Goal: Communication & Community: Answer question/provide support

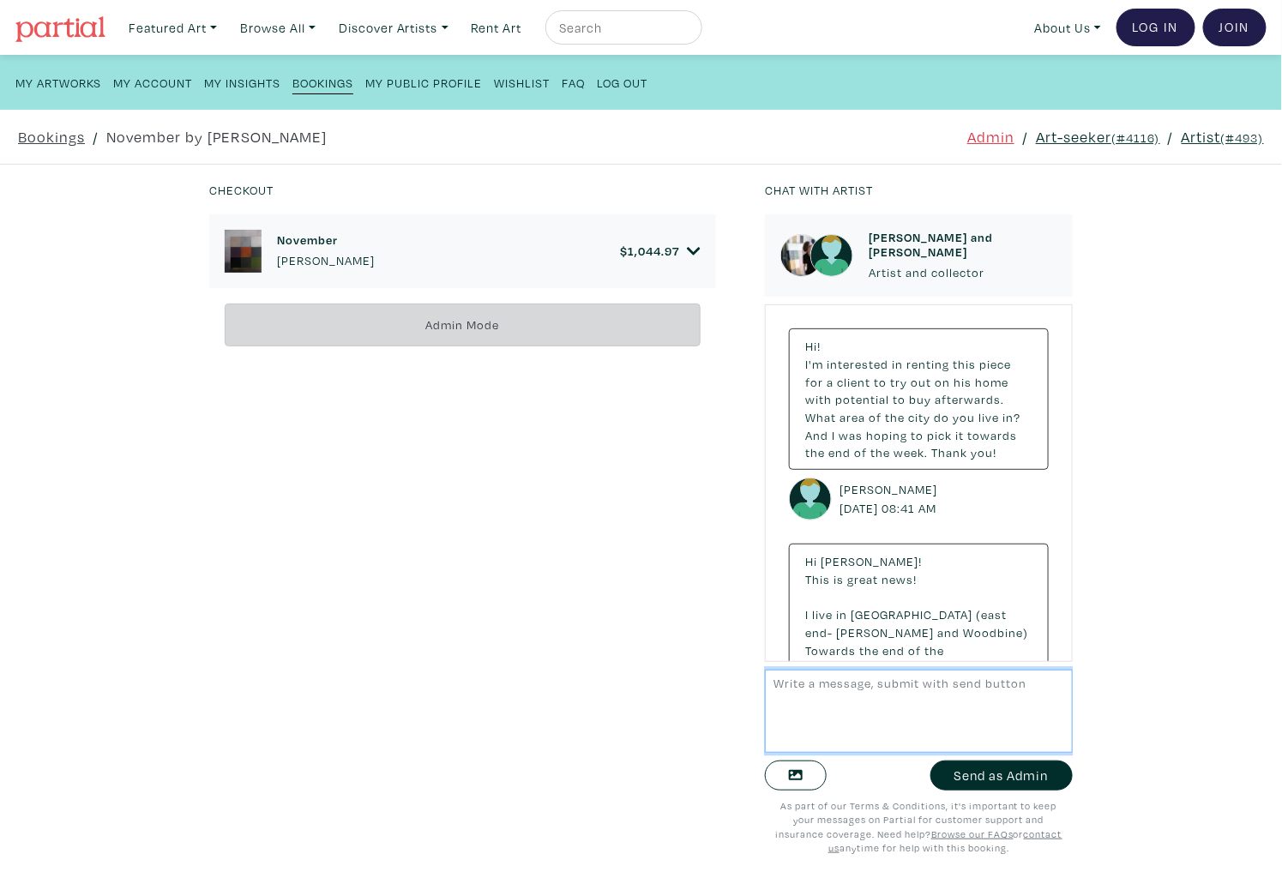
scroll to position [6532, 0]
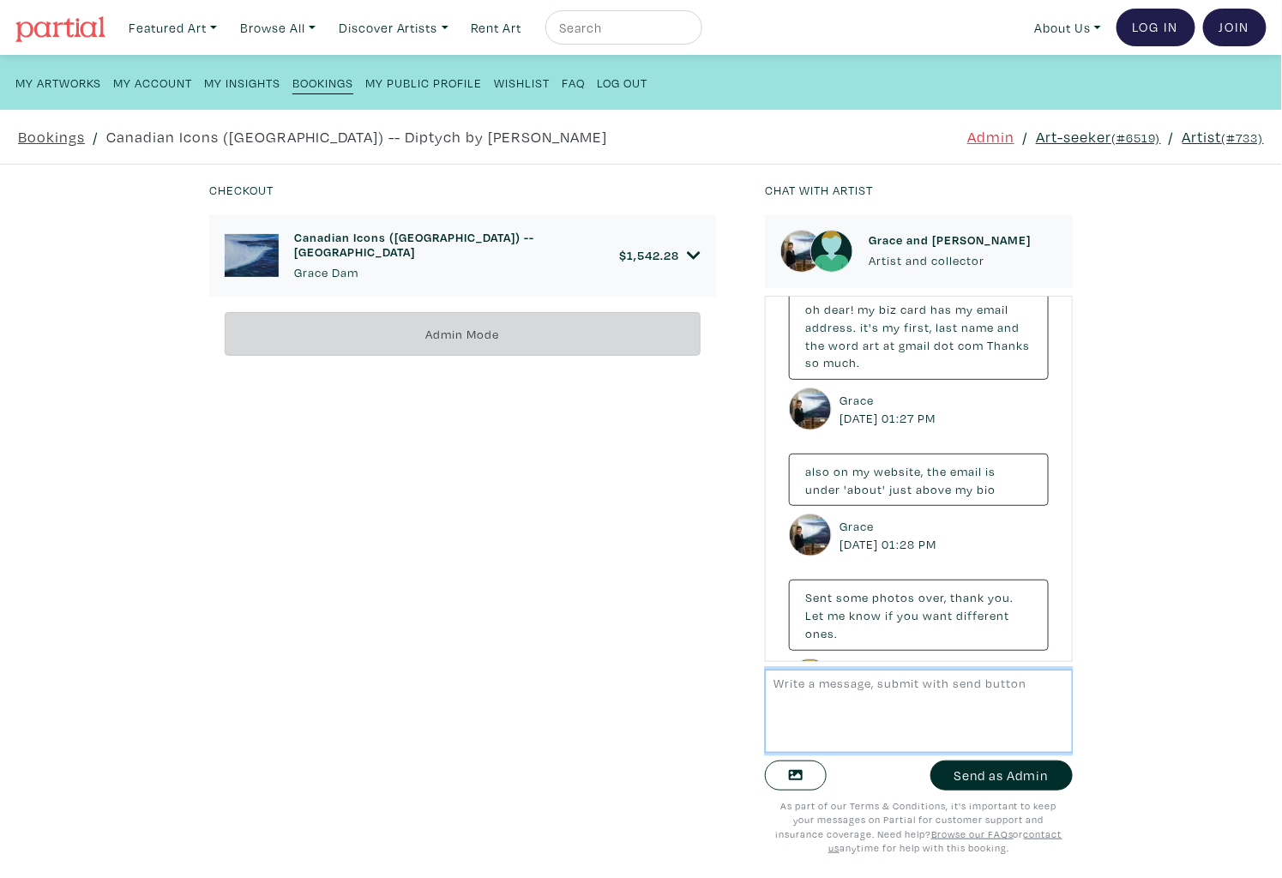
scroll to position [4391, 0]
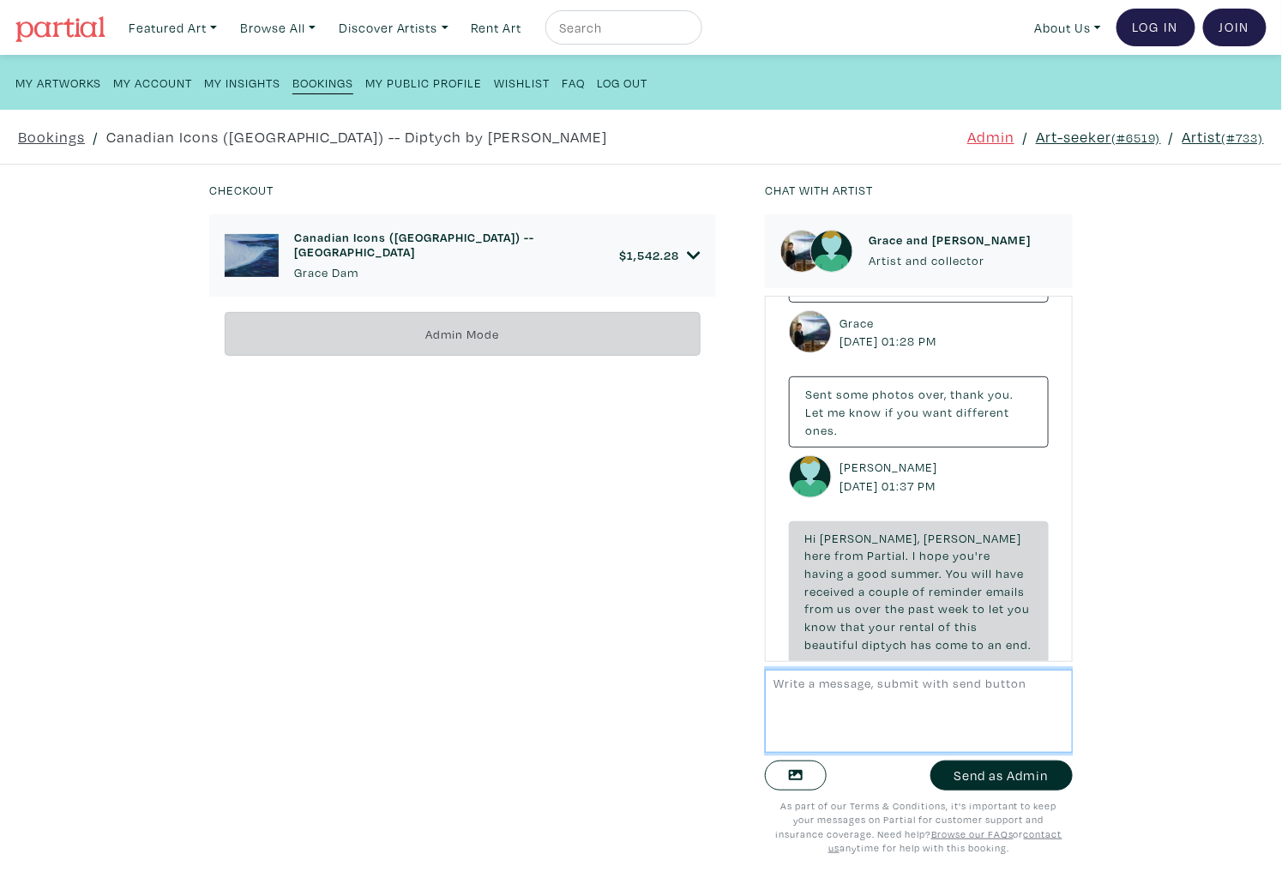
click at [886, 717] on textarea at bounding box center [919, 711] width 308 height 83
paste textarea "If David doesn't buy or con't to rent then I can pick the artwork up in the nex…"
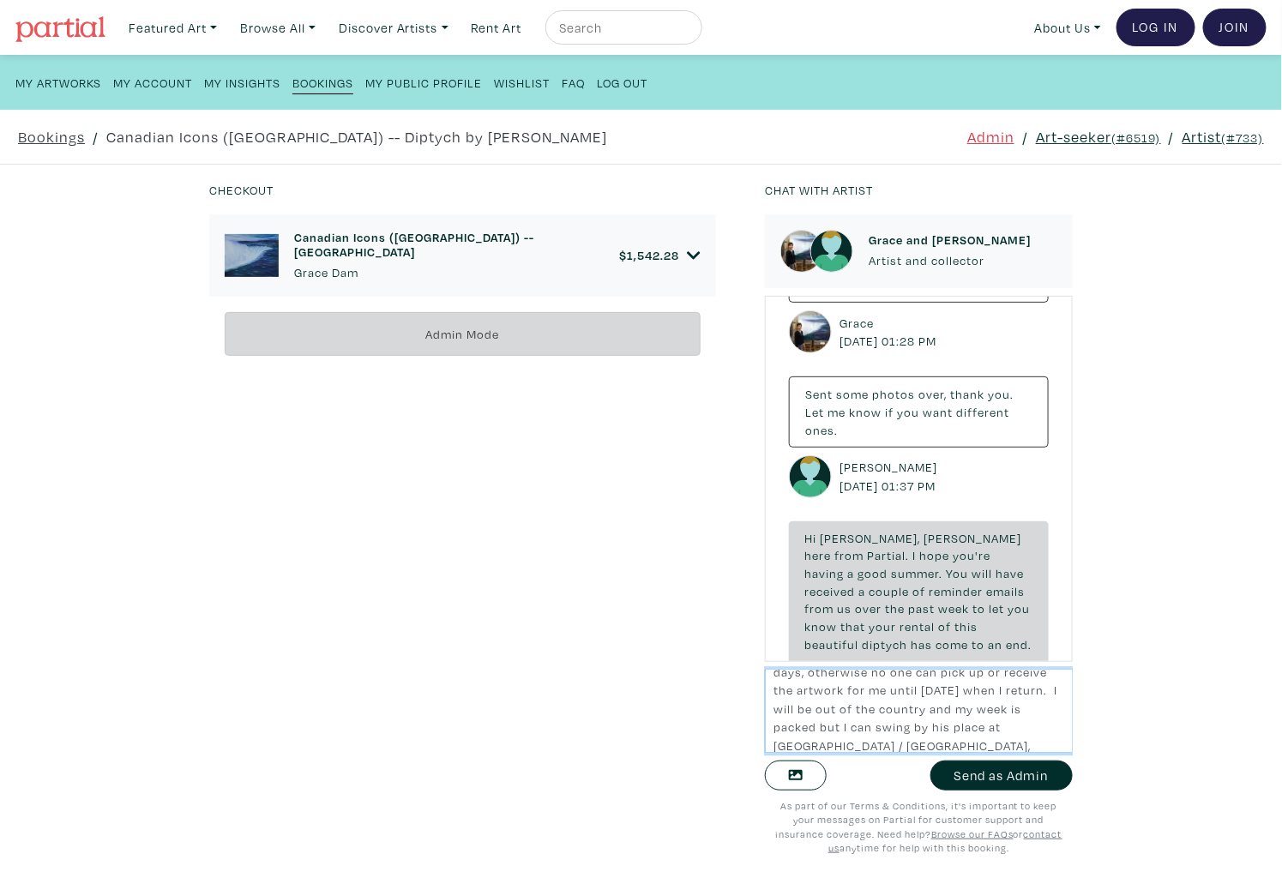
scroll to position [0, 0]
drag, startPoint x: 870, startPoint y: 715, endPoint x: 775, endPoint y: 600, distance: 149.2
click at [775, 600] on div "Chat with artist Grace and David Artist and collector Hello, thanks for your in…" at bounding box center [919, 529] width 308 height 698
click at [852, 704] on textarea "Hi David and Grace, If David doesn't buy or con't to rent then I can pick the a…" at bounding box center [919, 711] width 308 height 83
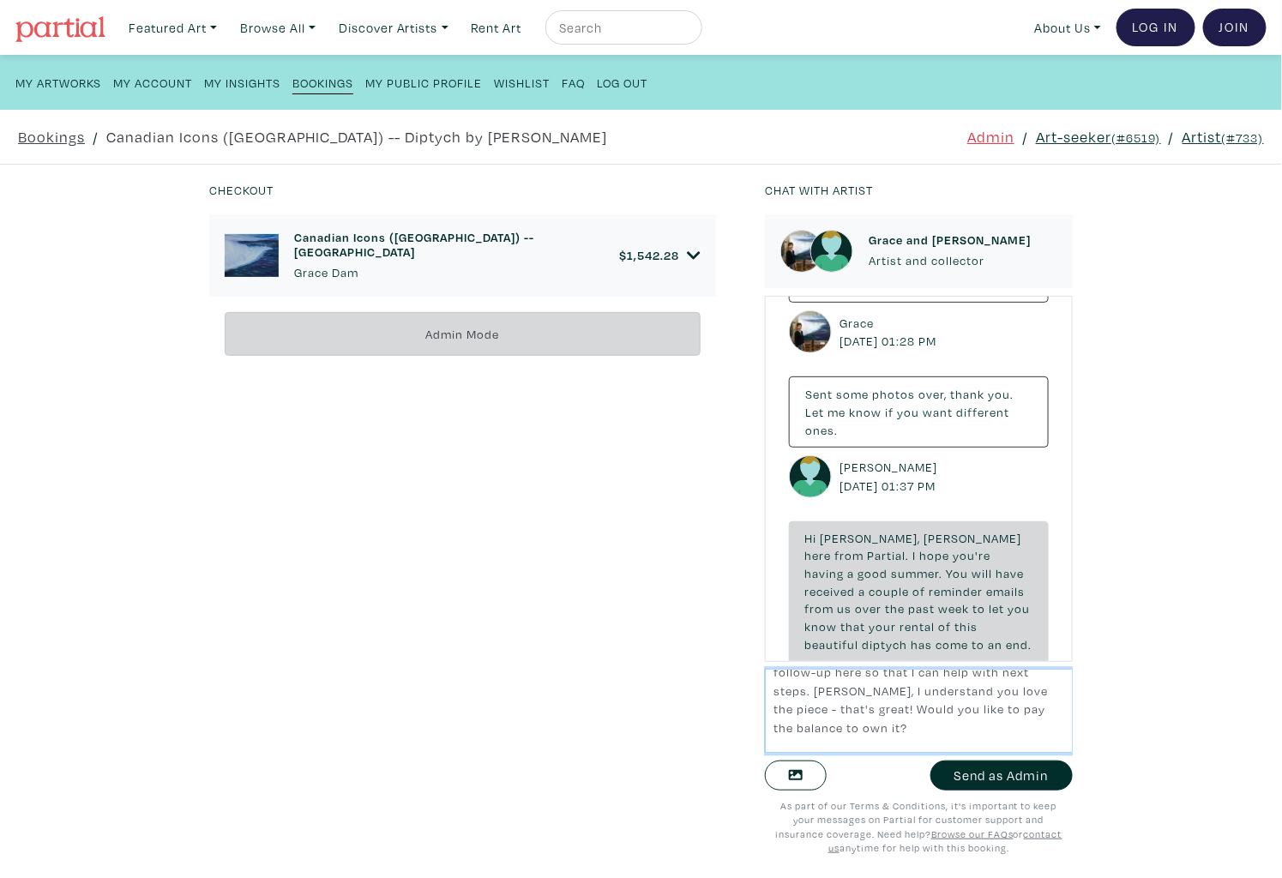
click at [962, 705] on textarea "Hi David and Grace. A follow-up here so that I can help with next steps. David,…" at bounding box center [919, 711] width 308 height 83
type textarea "Hi David and Grace. A follow-up here so that I can help with next steps. David,…"
click at [1115, 137] on small "(#6519)" at bounding box center [1136, 137] width 50 height 16
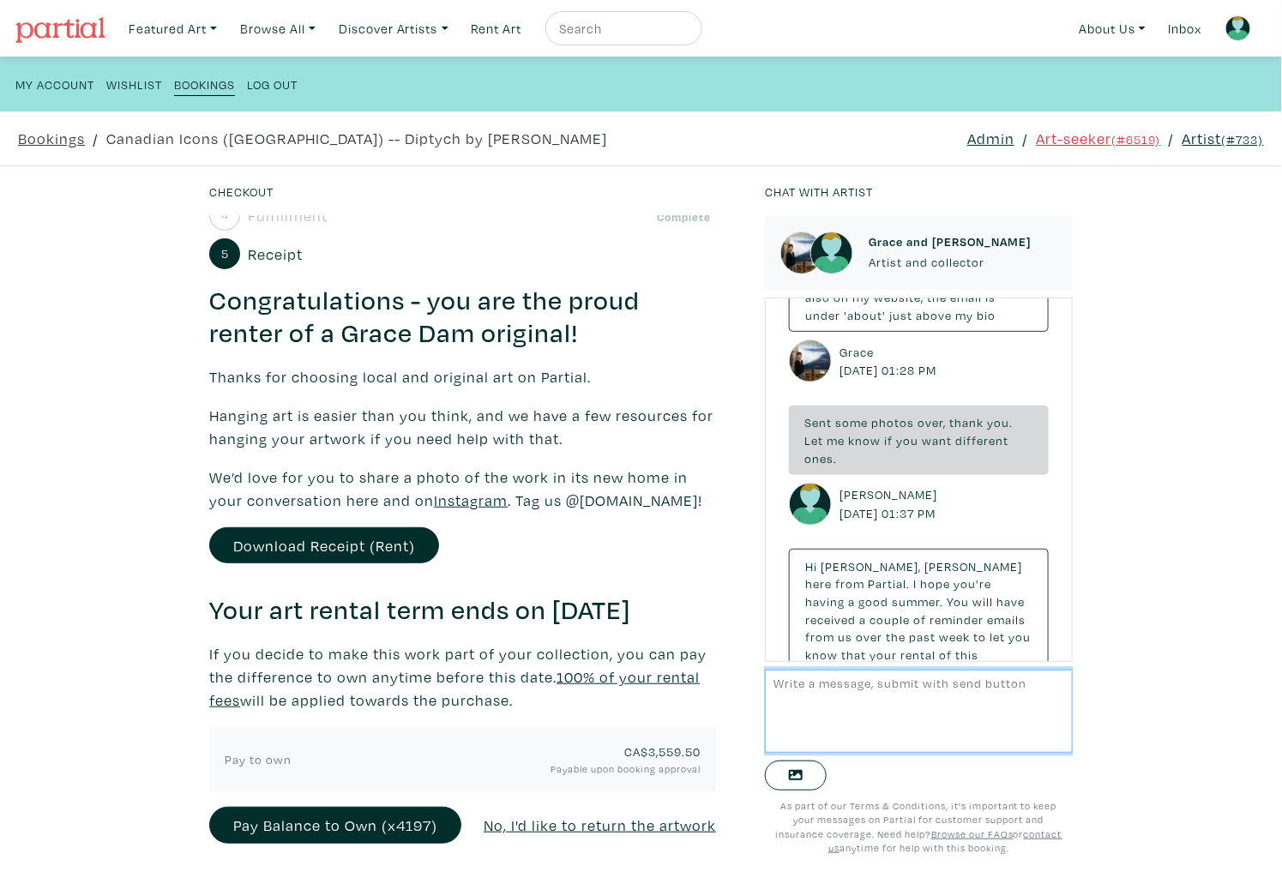
scroll to position [286, 0]
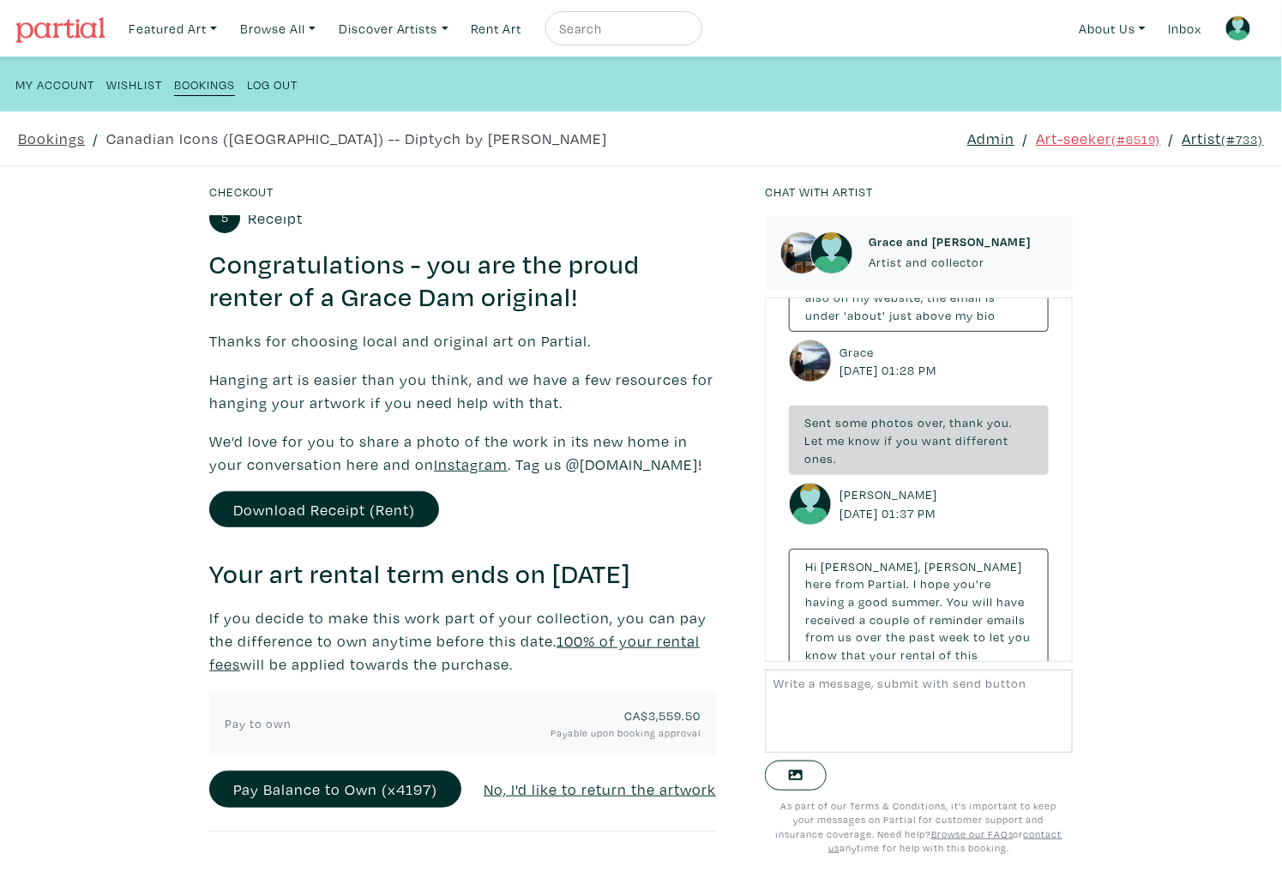
click at [991, 139] on link "Admin" at bounding box center [990, 138] width 47 height 23
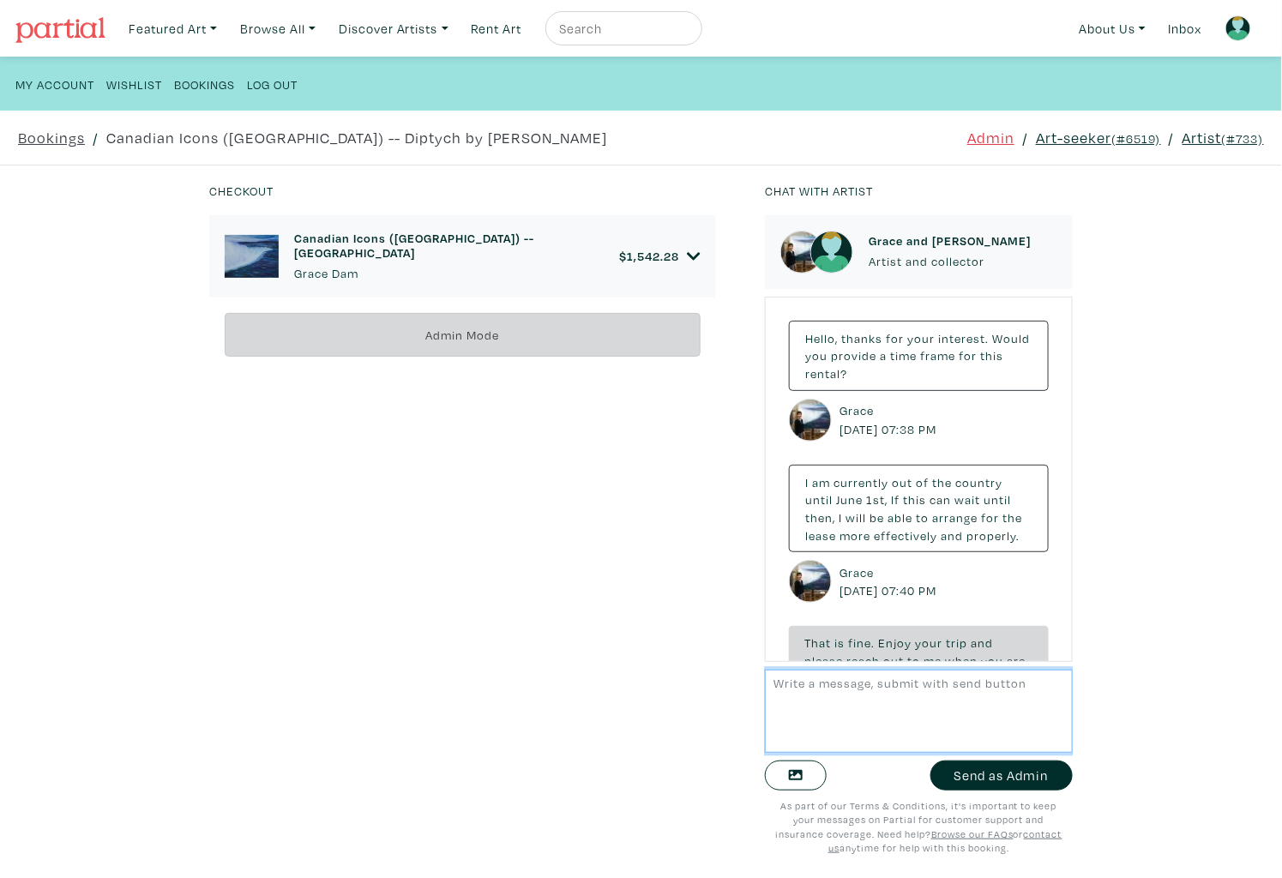
scroll to position [4349, 0]
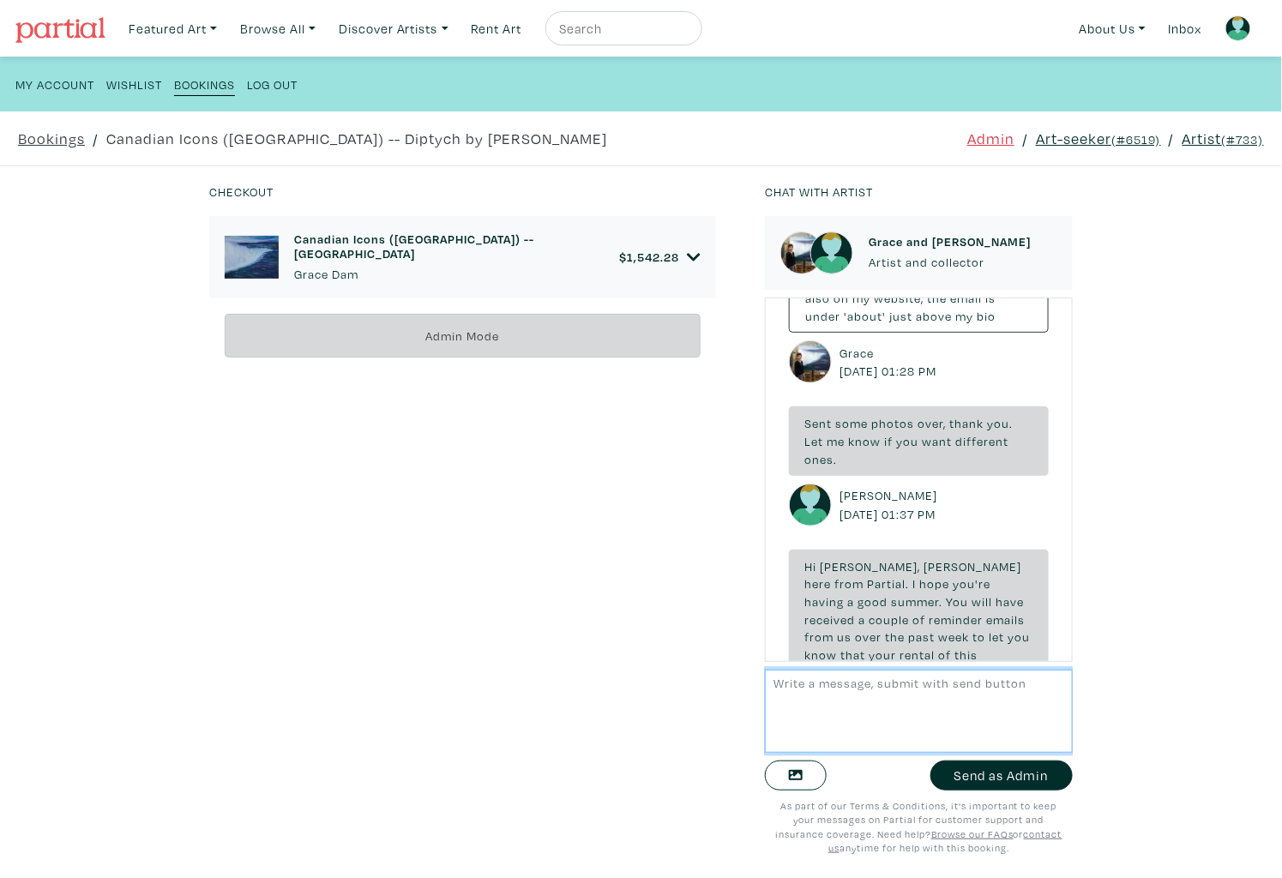
click at [930, 695] on textarea at bounding box center [919, 711] width 308 height 83
paste textarea "Hi [PERSON_NAME] and [PERSON_NAME]. A follow-up here so that I can help with ne…"
click at [941, 726] on textarea "Hi David and Grace. A follow-up here so that I can help with next steps. David,…" at bounding box center [919, 711] width 308 height 83
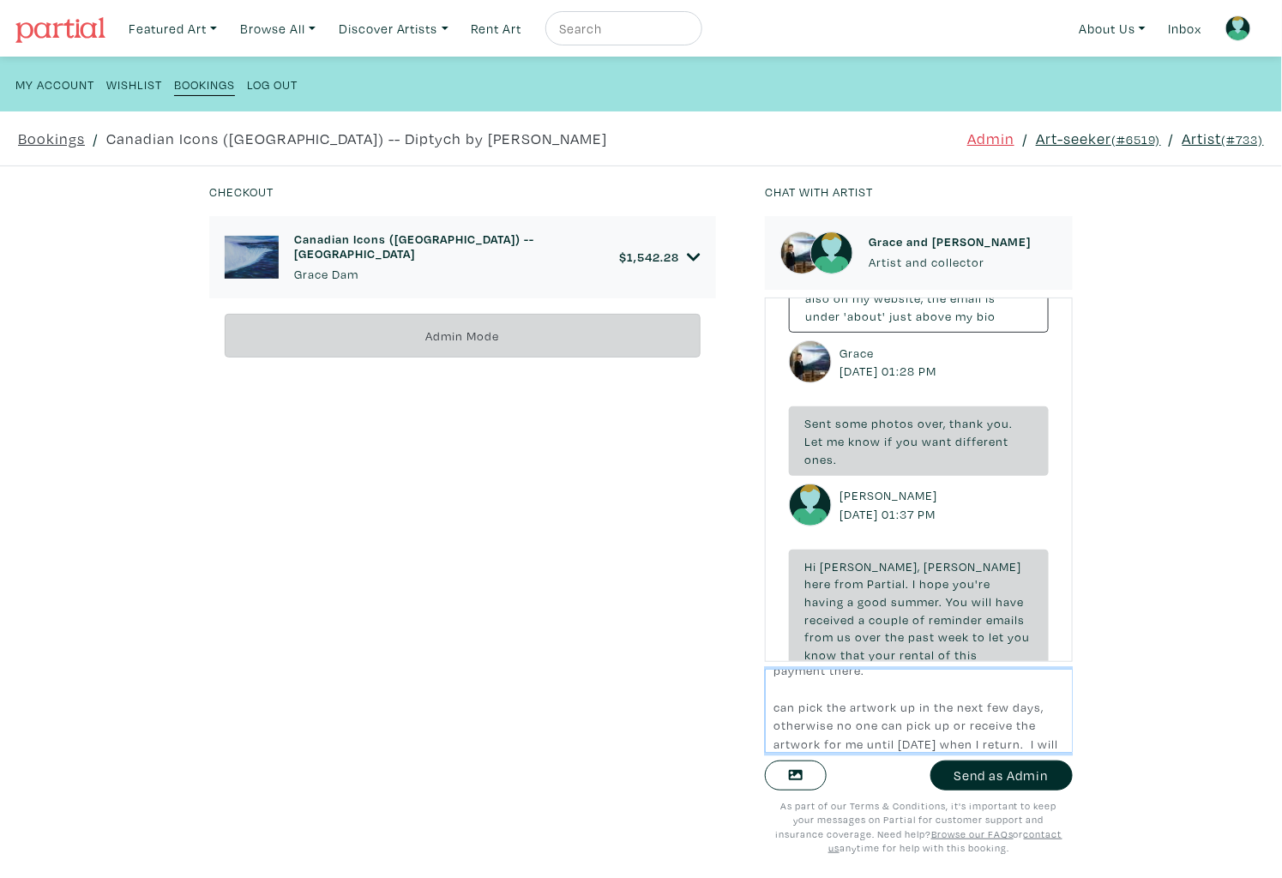
click at [774, 692] on textarea "Hi David and Grace. A follow-up here so that I can help with next steps. David,…" at bounding box center [919, 711] width 308 height 83
drag, startPoint x: 878, startPoint y: 687, endPoint x: 850, endPoint y: 722, distance: 45.1
click at [850, 722] on textarea "Hi David and Grace. A follow-up here so that I can help with next steps. David,…" at bounding box center [919, 711] width 308 height 83
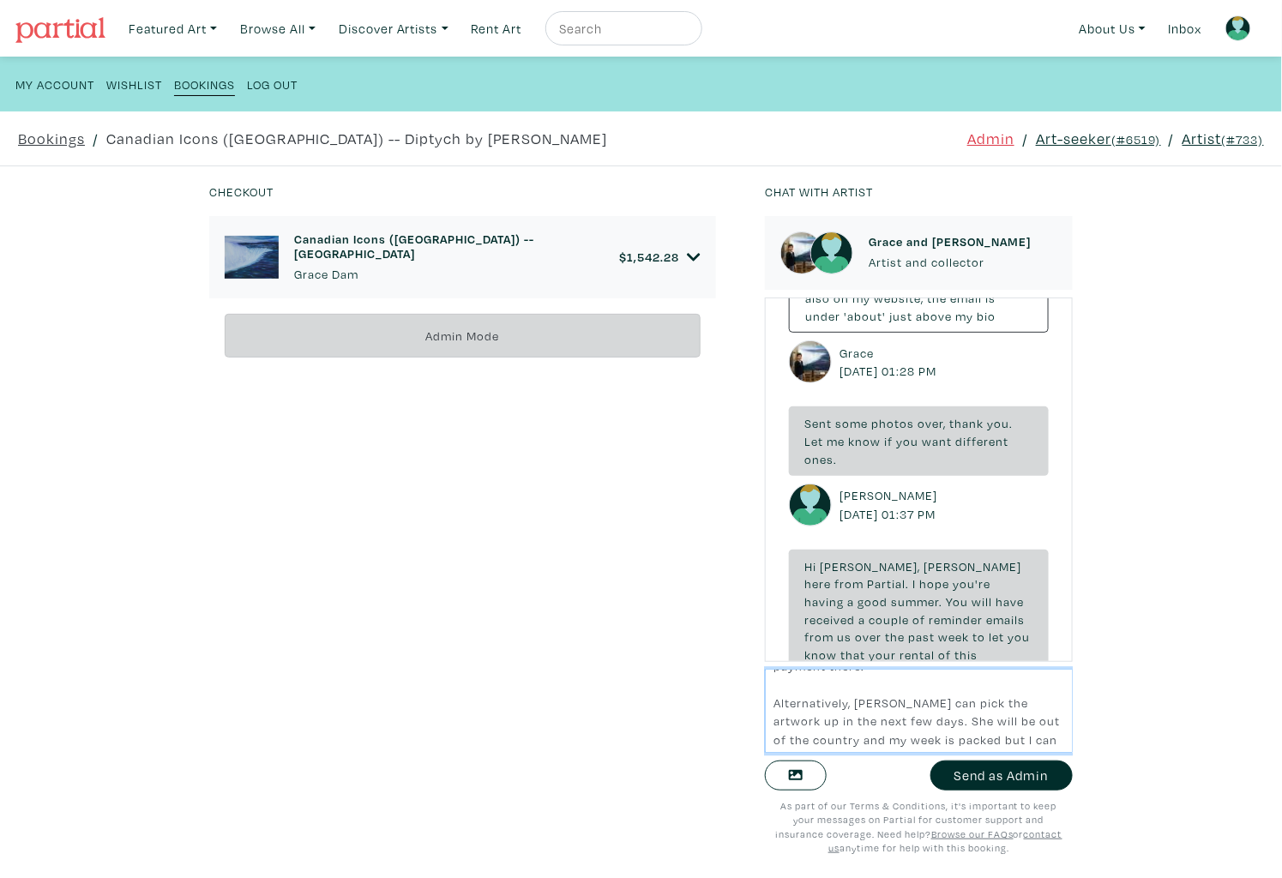
drag, startPoint x: 914, startPoint y: 702, endPoint x: 942, endPoint y: 720, distance: 33.3
click at [942, 720] on textarea "Hi David and Grace. A follow-up here so that I can help with next steps. David,…" at bounding box center [919, 711] width 308 height 83
drag, startPoint x: 895, startPoint y: 722, endPoint x: 880, endPoint y: 722, distance: 15.4
click at [880, 722] on textarea "Hi David and Grace. A follow-up here so that I can help with next steps. David,…" at bounding box center [919, 711] width 308 height 83
type textarea "Hi David and Grace. A follow-up here so that I can help with next steps. David,…"
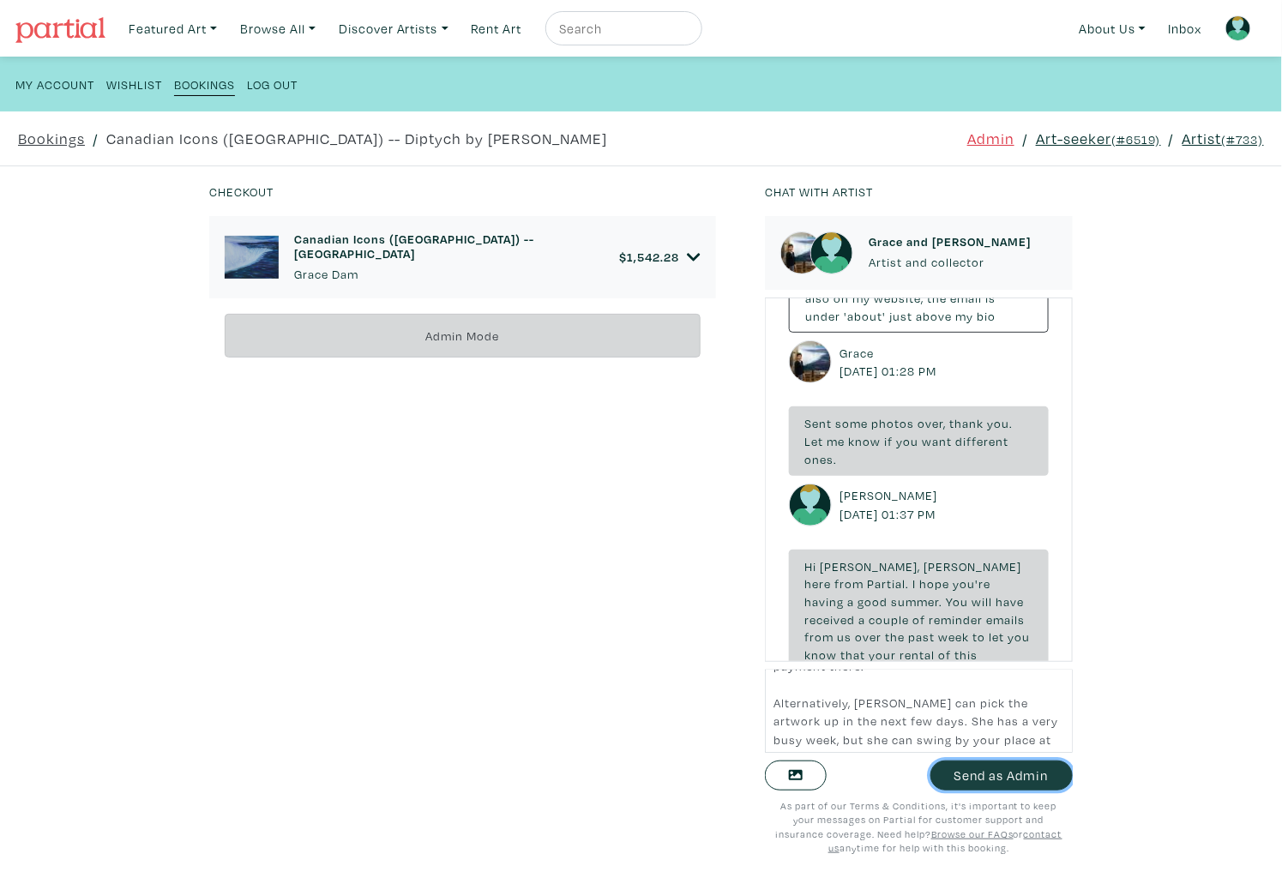
click at [1039, 773] on button "Send as Admin" at bounding box center [1001, 776] width 142 height 30
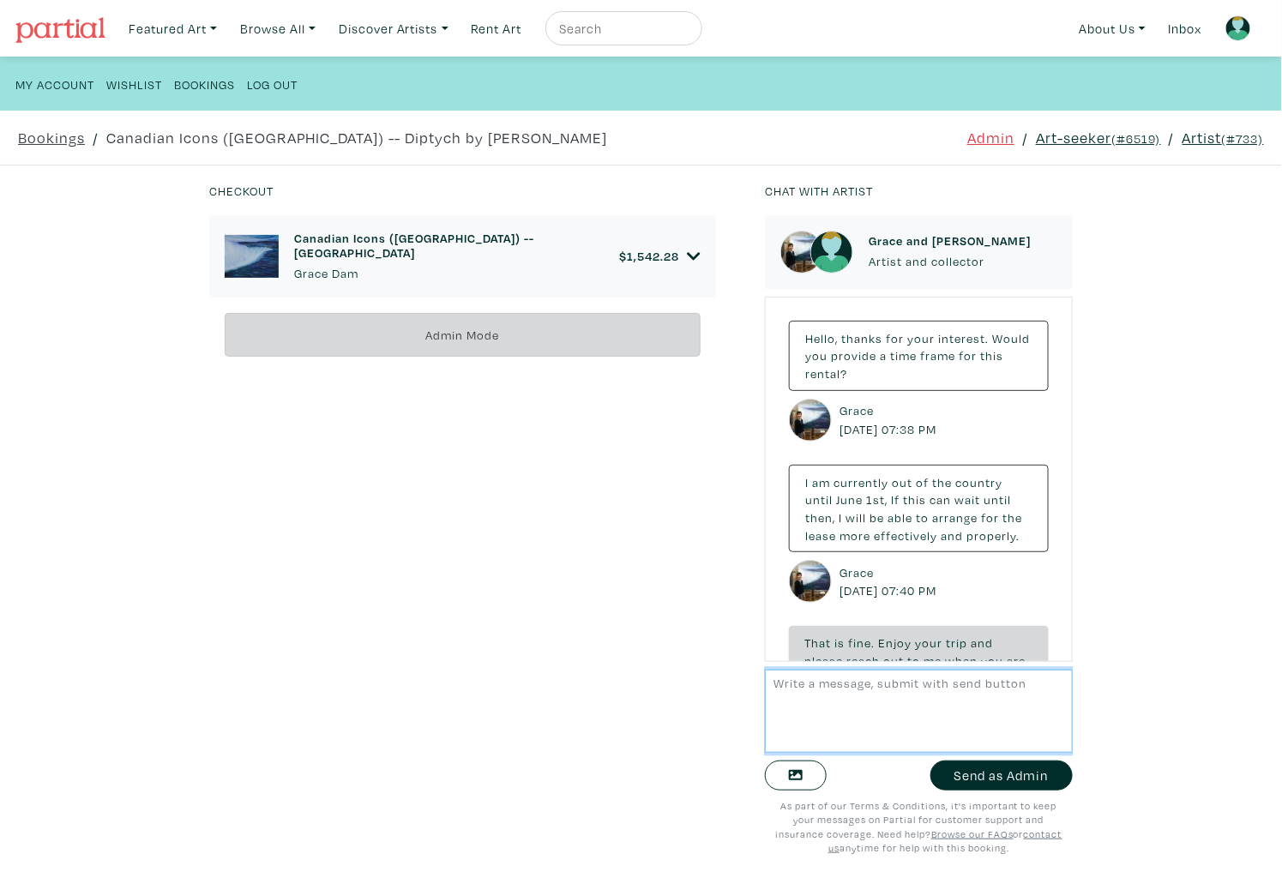
scroll to position [4704, 0]
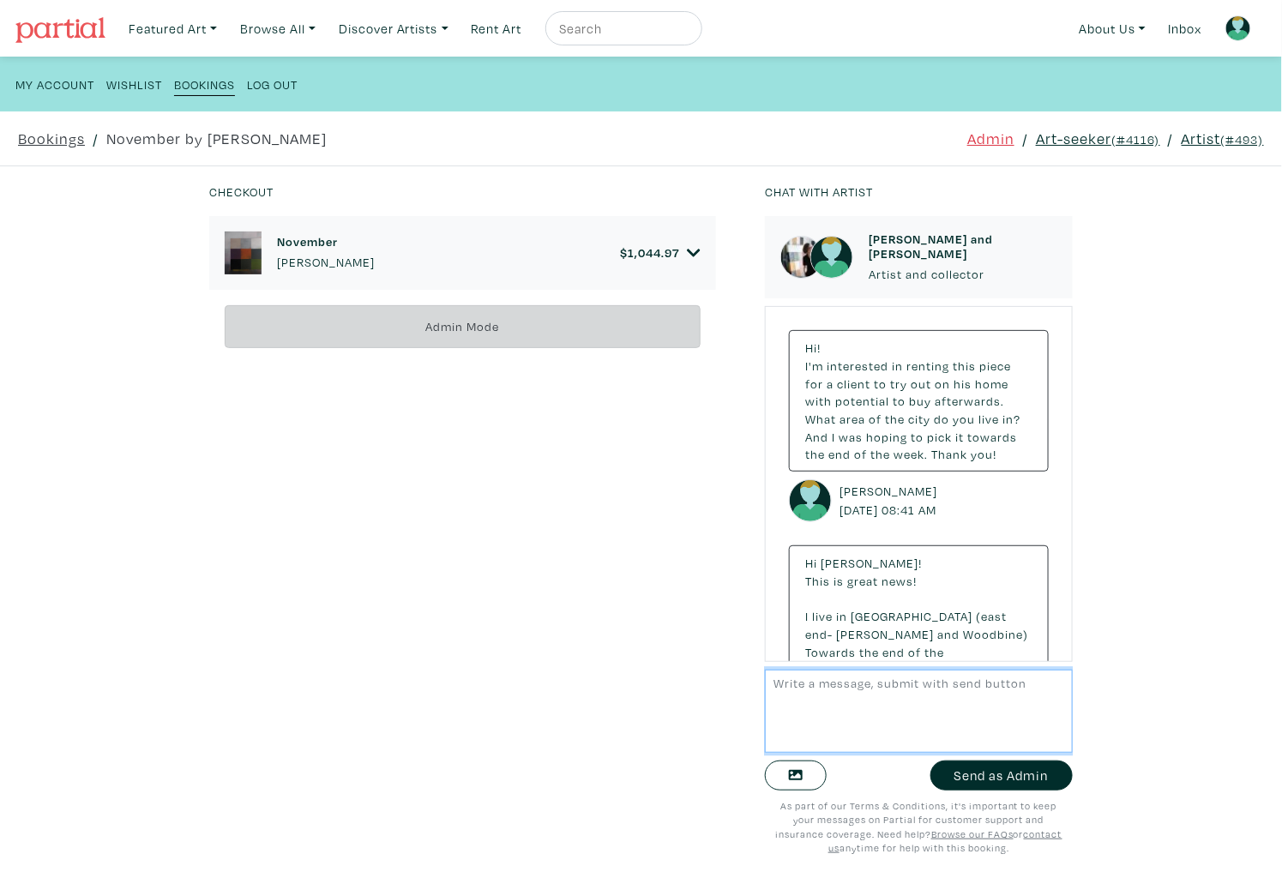
scroll to position [6535, 0]
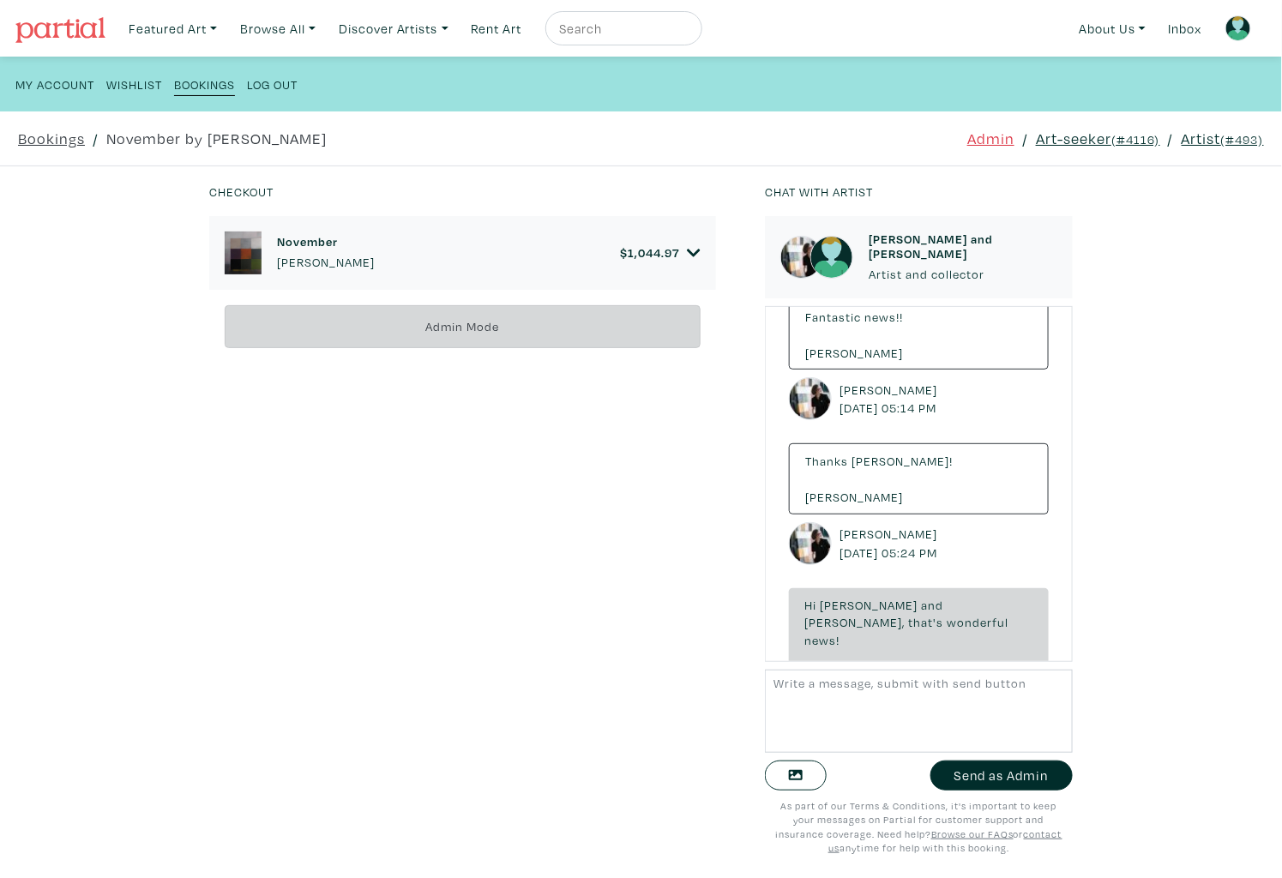
click at [1081, 137] on link "Art-seeker (#4116)" at bounding box center [1098, 138] width 124 height 23
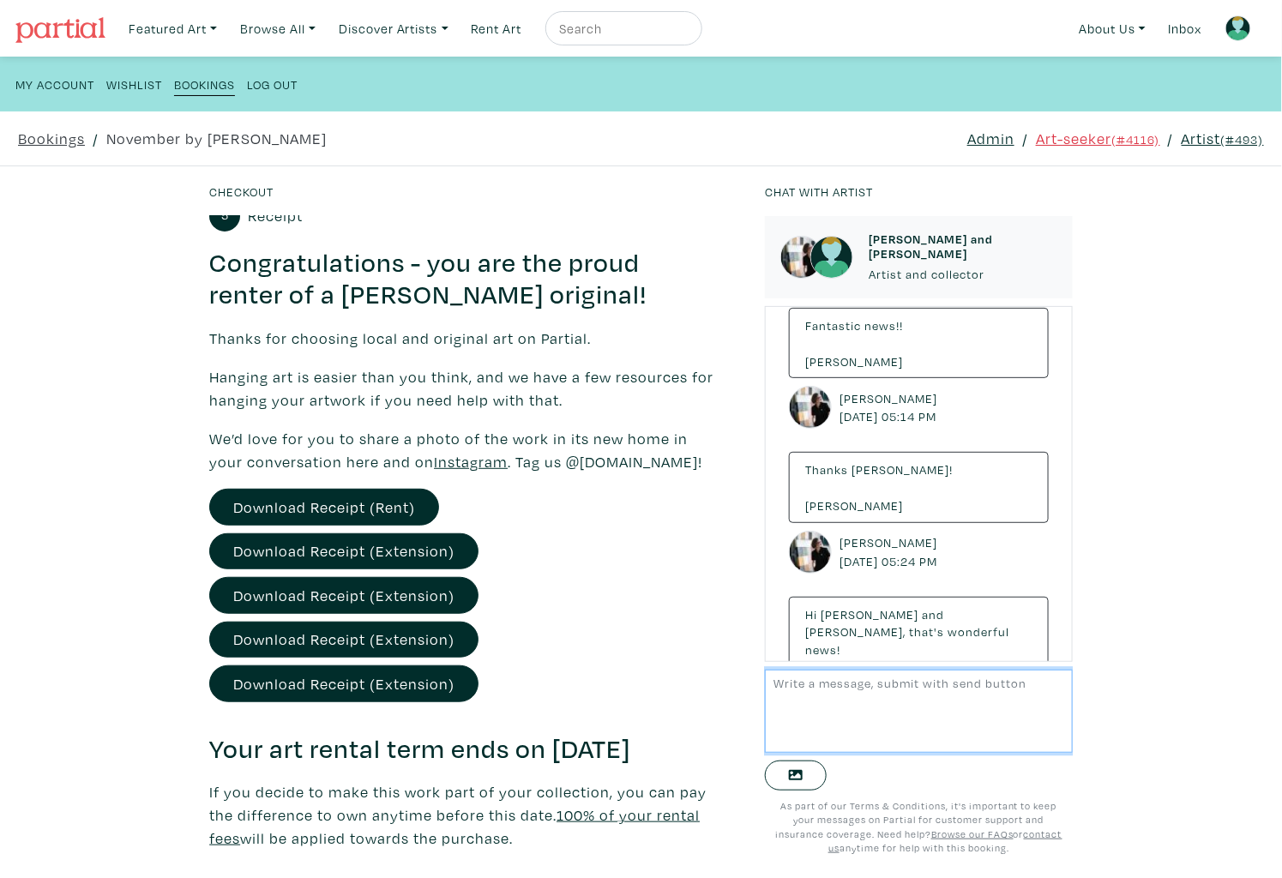
scroll to position [459, 0]
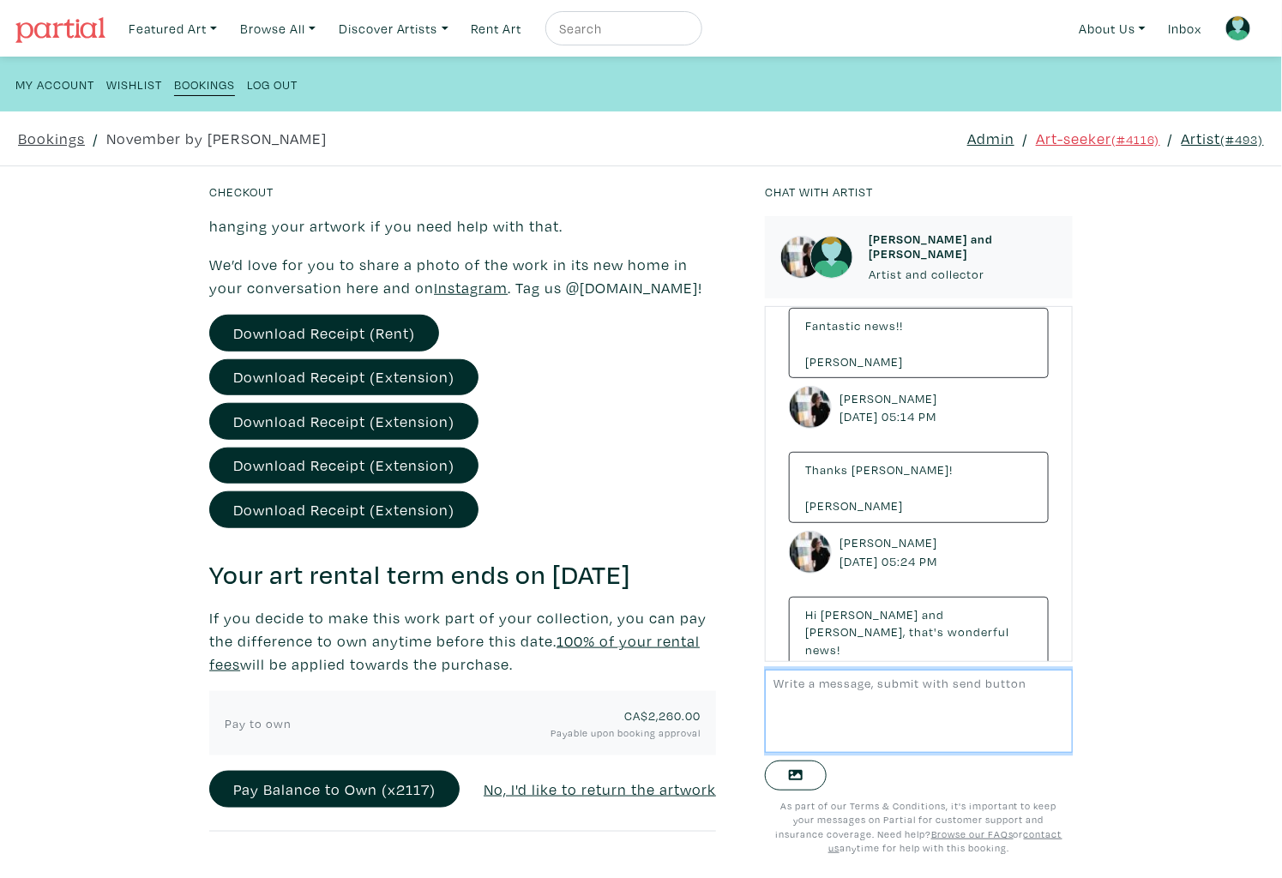
click at [858, 708] on textarea at bounding box center [919, 711] width 308 height 83
type textarea "Hi"
drag, startPoint x: 702, startPoint y: 718, endPoint x: 618, endPoint y: 716, distance: 83.2
click at [618, 716] on div "CA$ 2,260.00 Payable upon booking approval" at bounding box center [546, 723] width 334 height 33
copy span "CA$ 2,260.00"
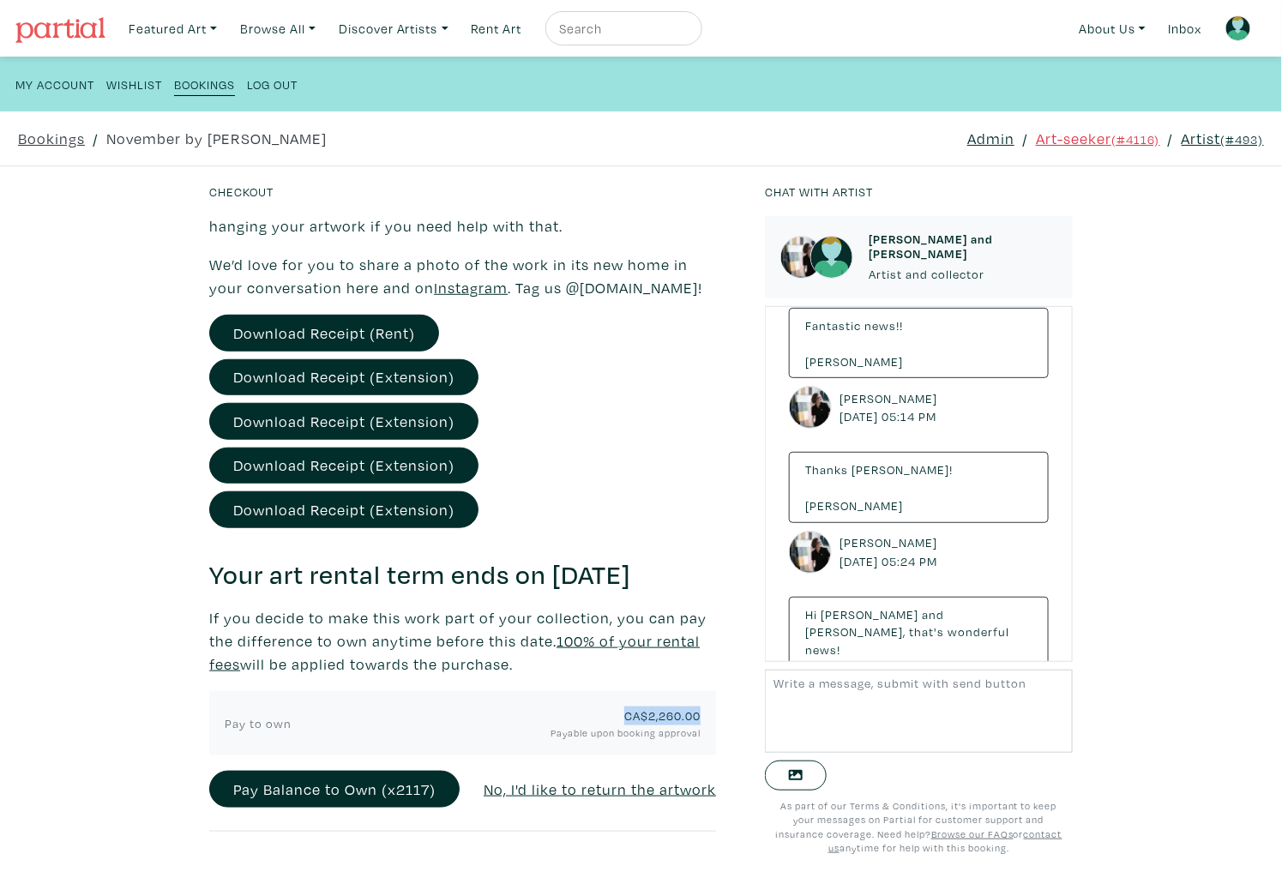
click at [978, 137] on link "Admin" at bounding box center [990, 138] width 47 height 23
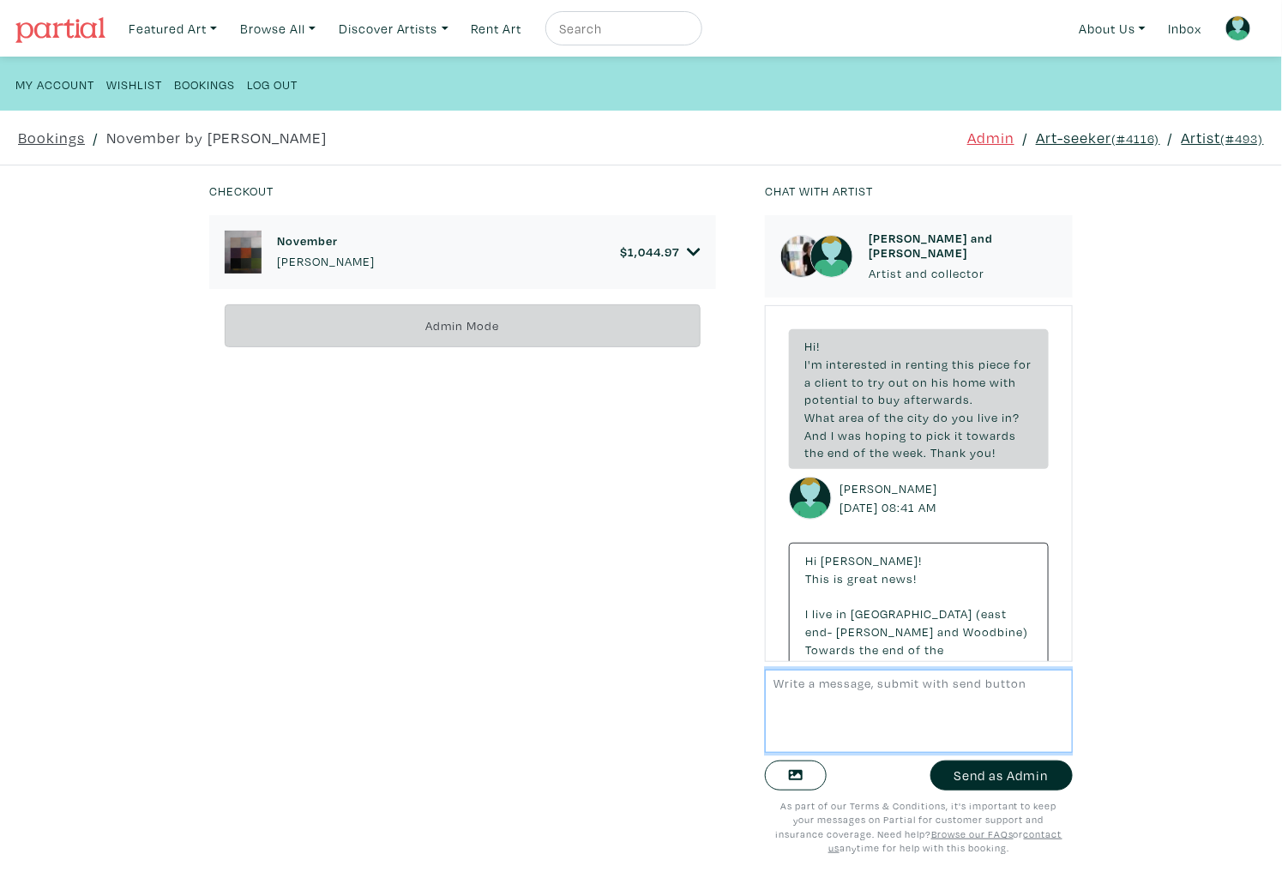
scroll to position [6501, 0]
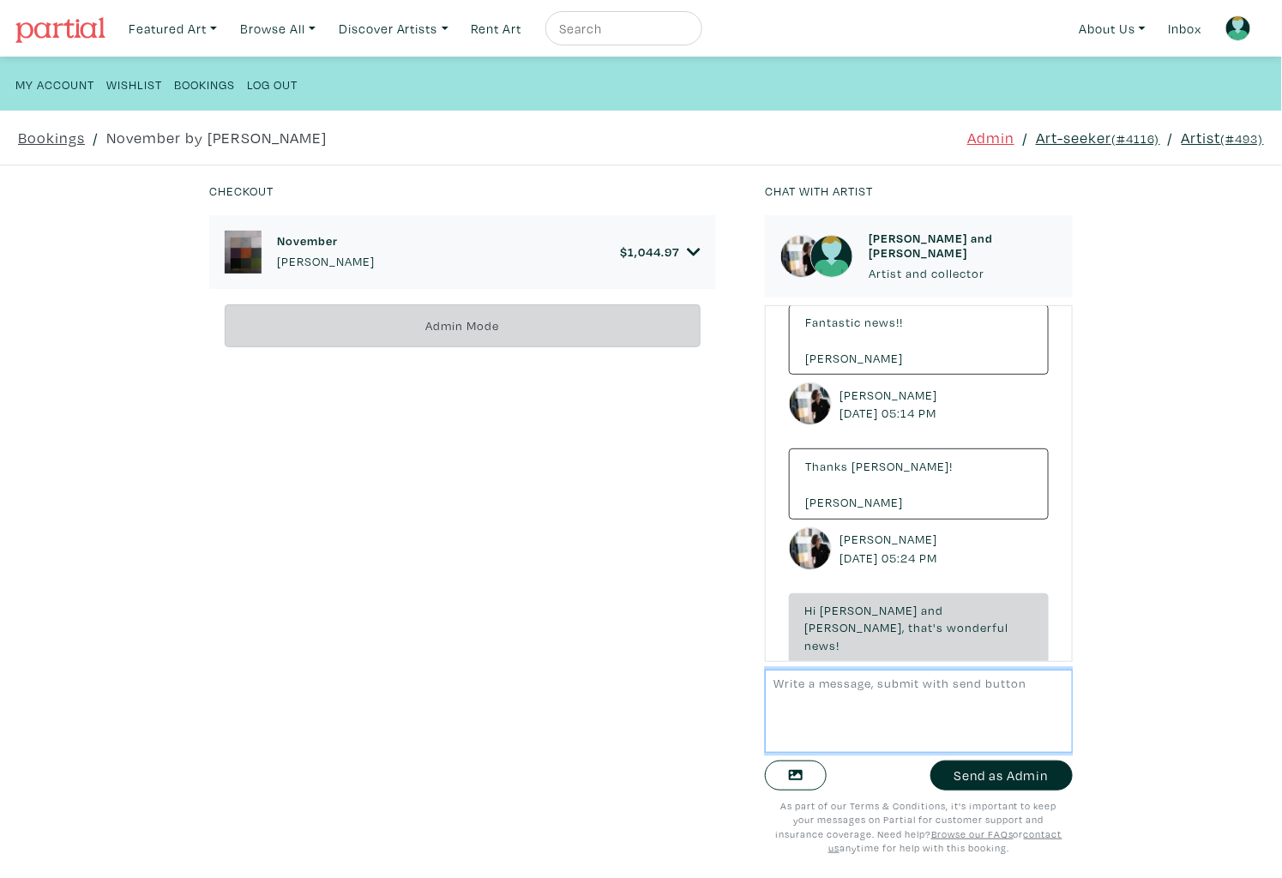
click at [856, 710] on textarea at bounding box center [919, 711] width 308 height 83
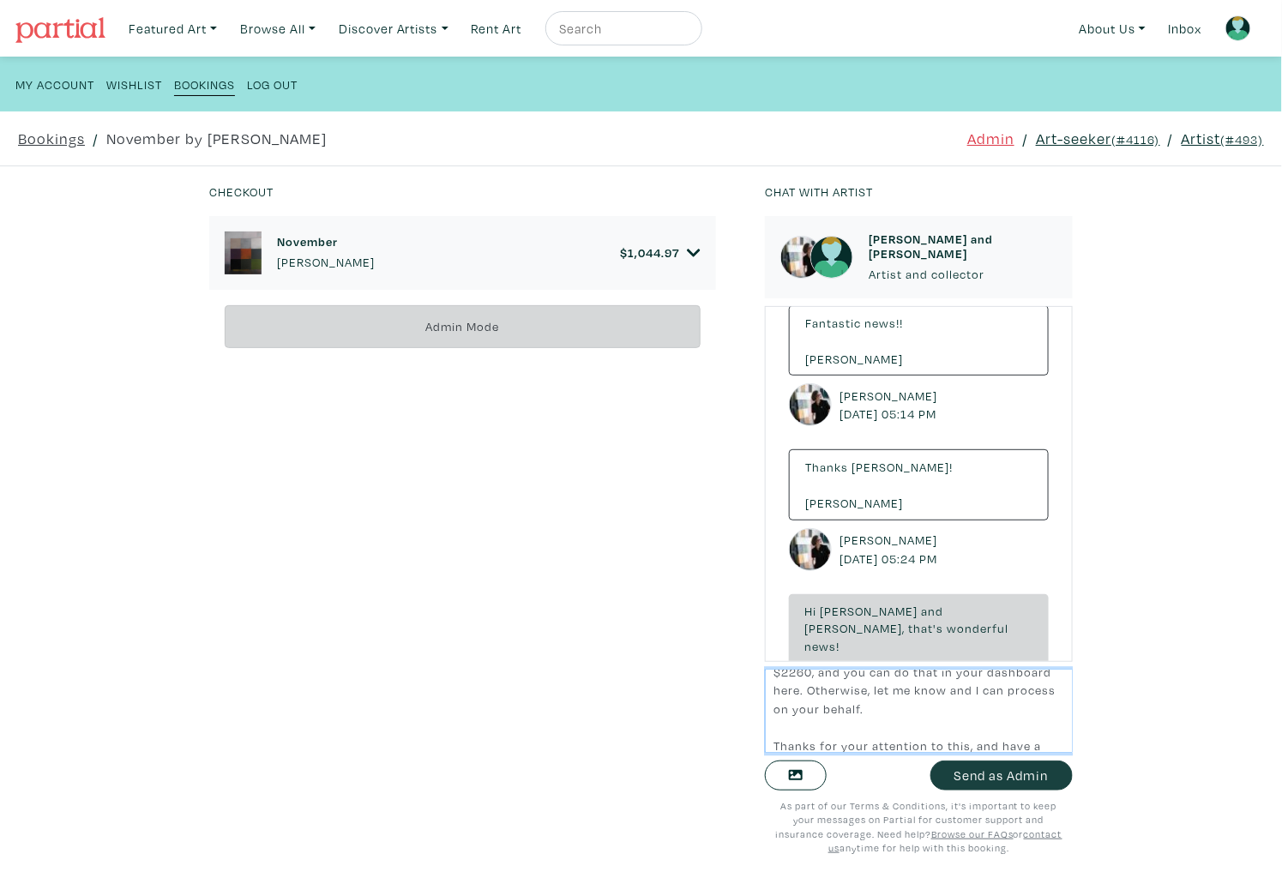
type textarea "Hi [PERSON_NAME] and [PERSON_NAME], a friendly follow-up here. [PERSON_NAME], w…"
click at [971, 786] on button "Send as Admin" at bounding box center [1001, 776] width 142 height 30
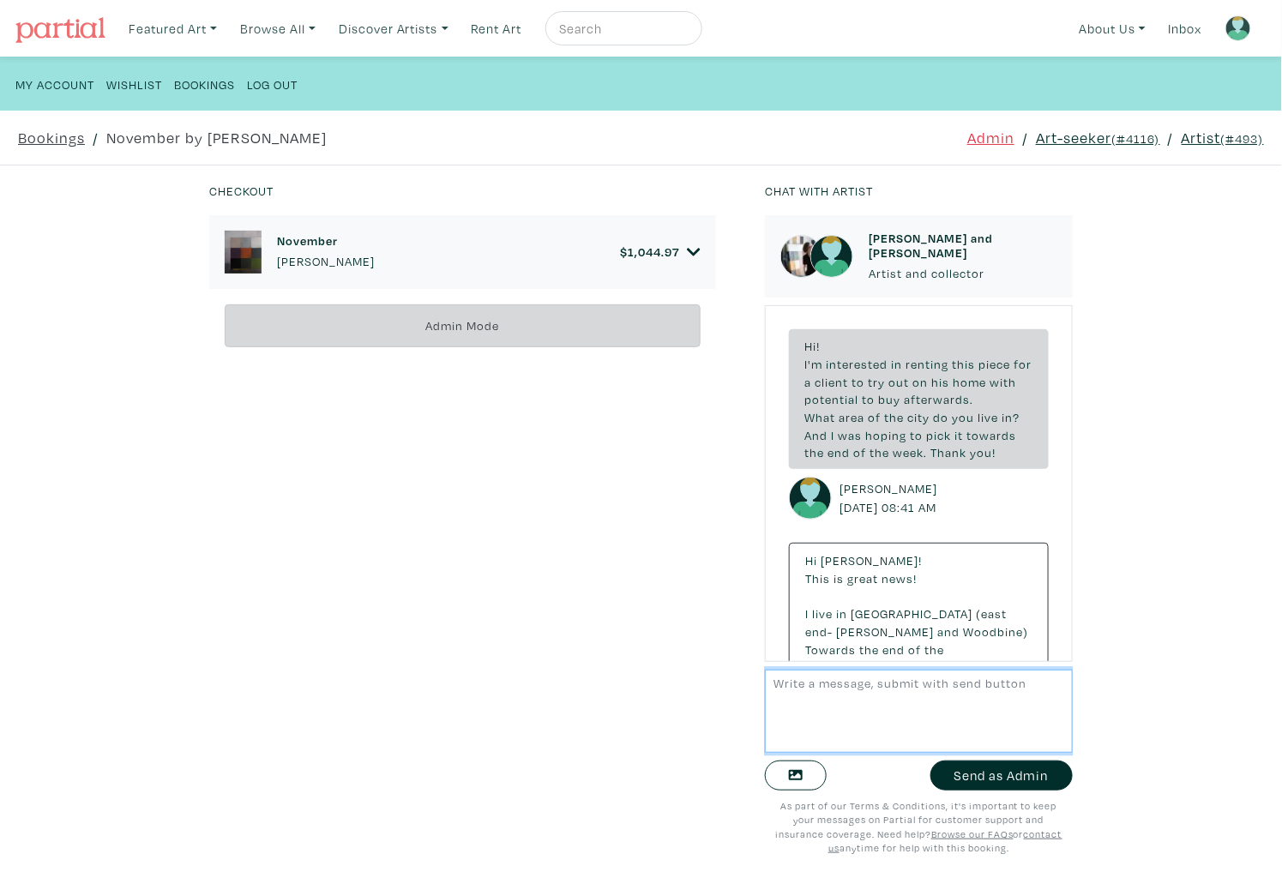
scroll to position [6786, 0]
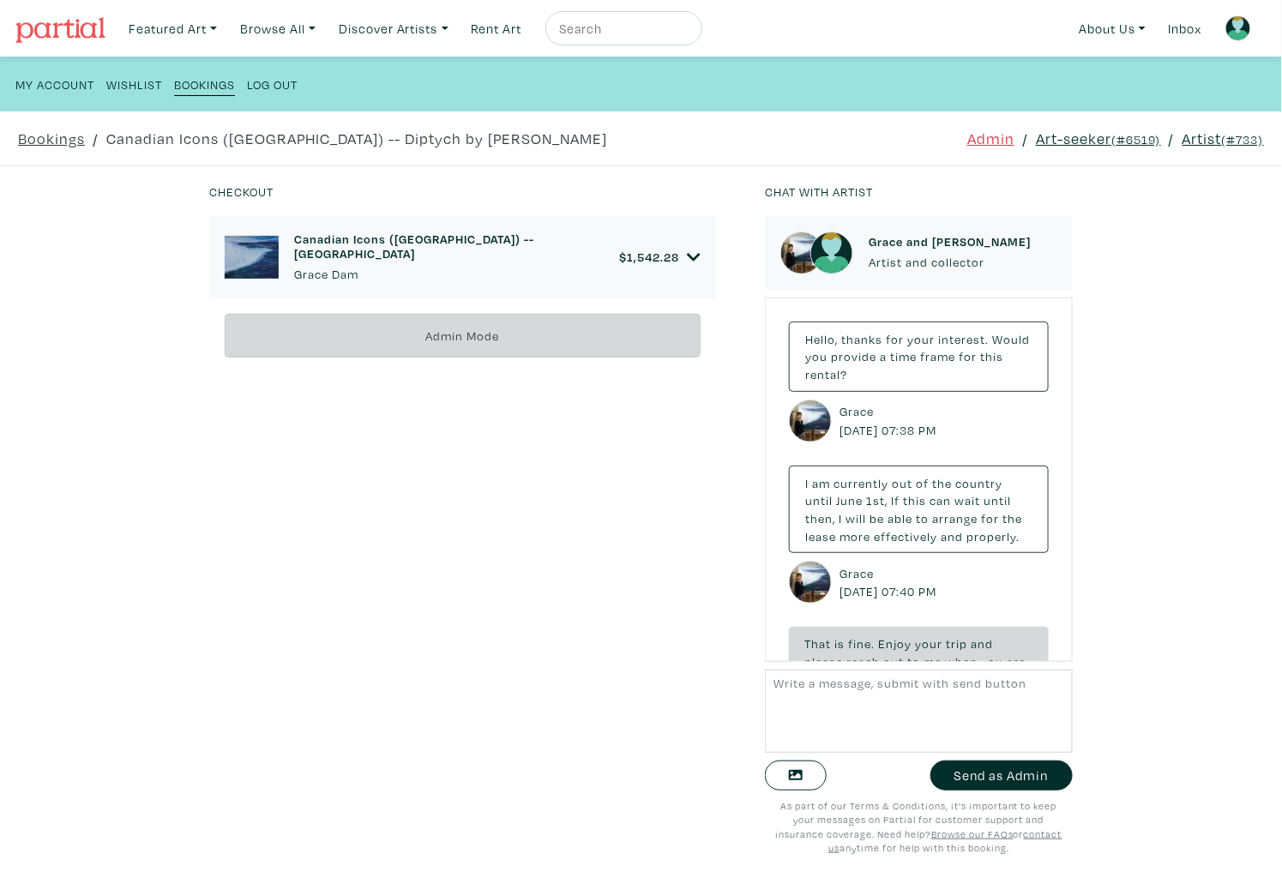
scroll to position [4704, 0]
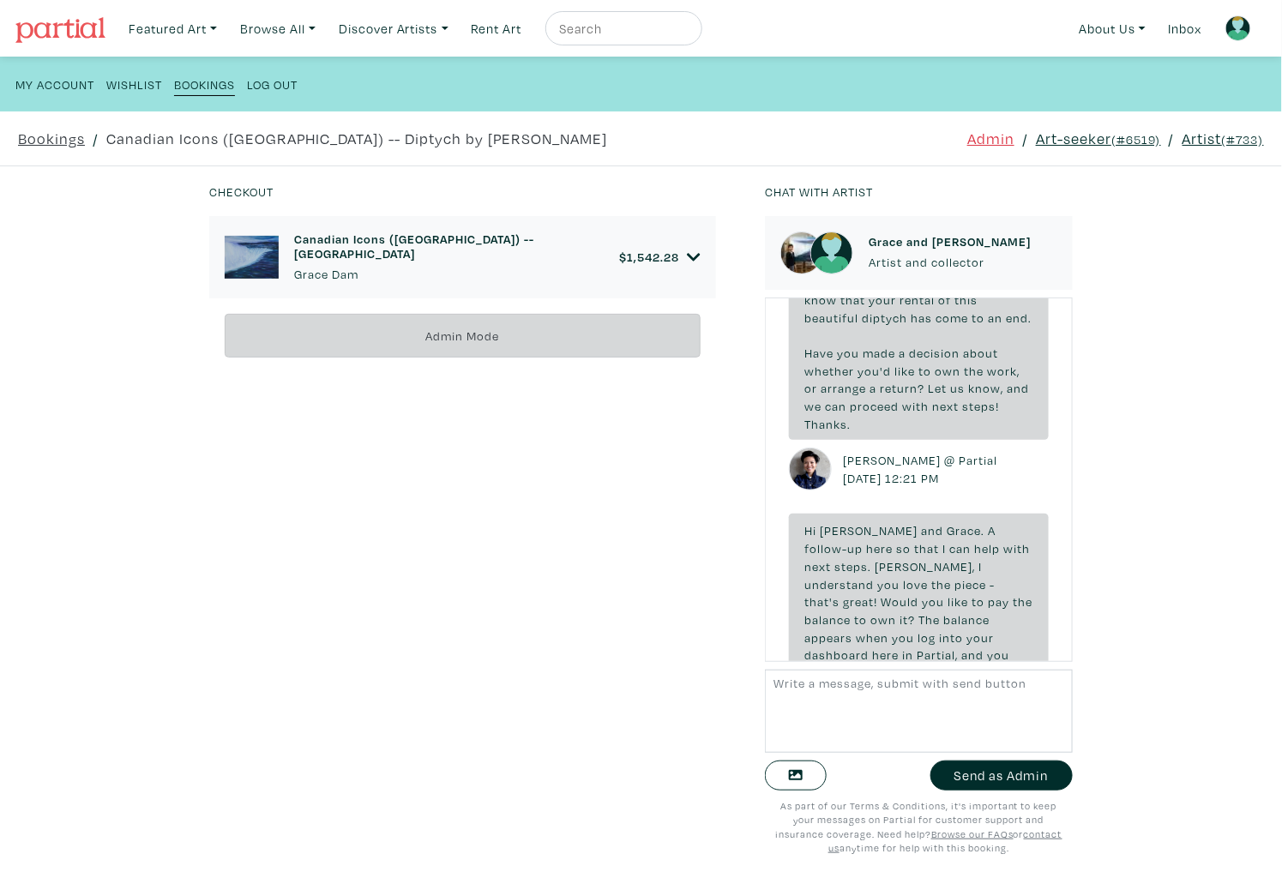
click at [1079, 143] on link "Art-seeker (#6519)" at bounding box center [1098, 138] width 125 height 23
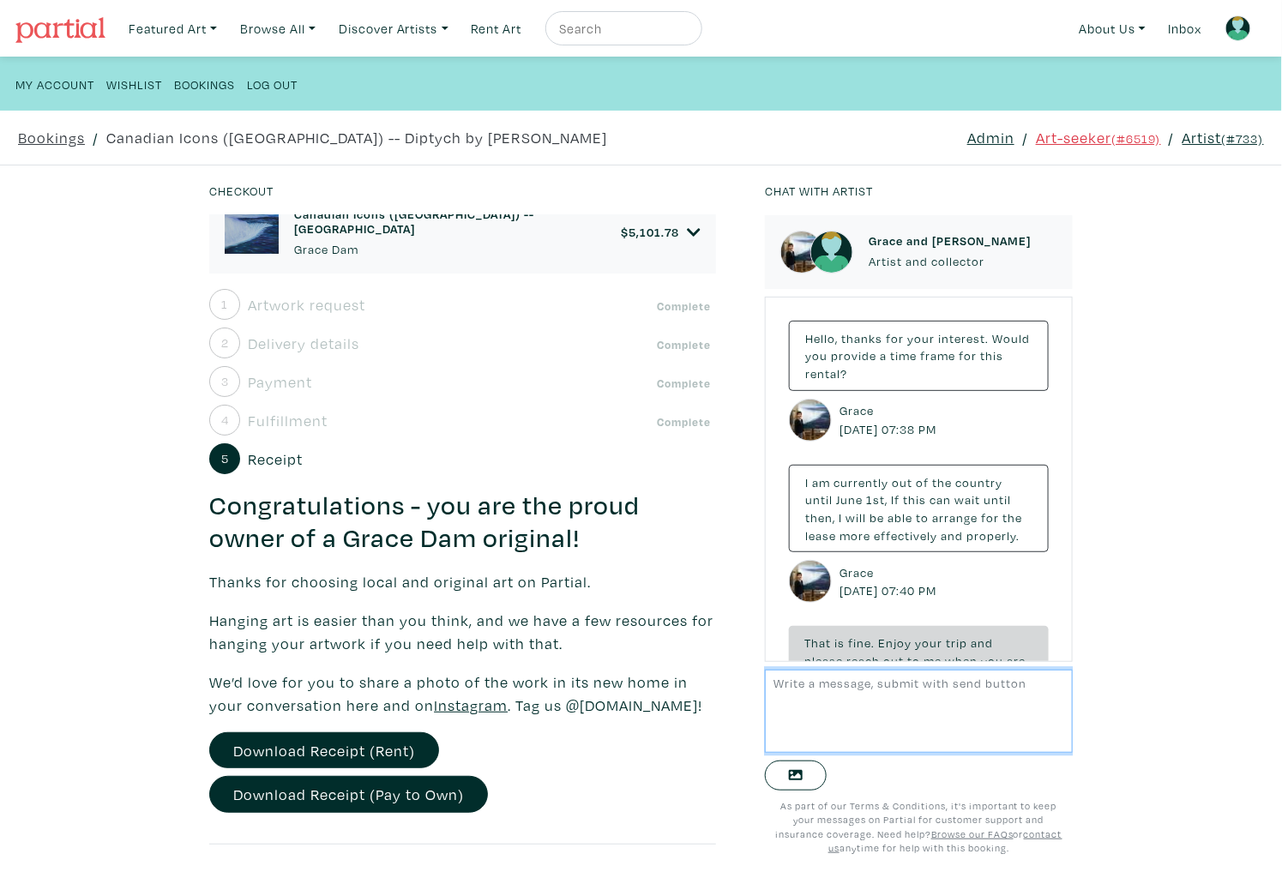
scroll to position [5241, 0]
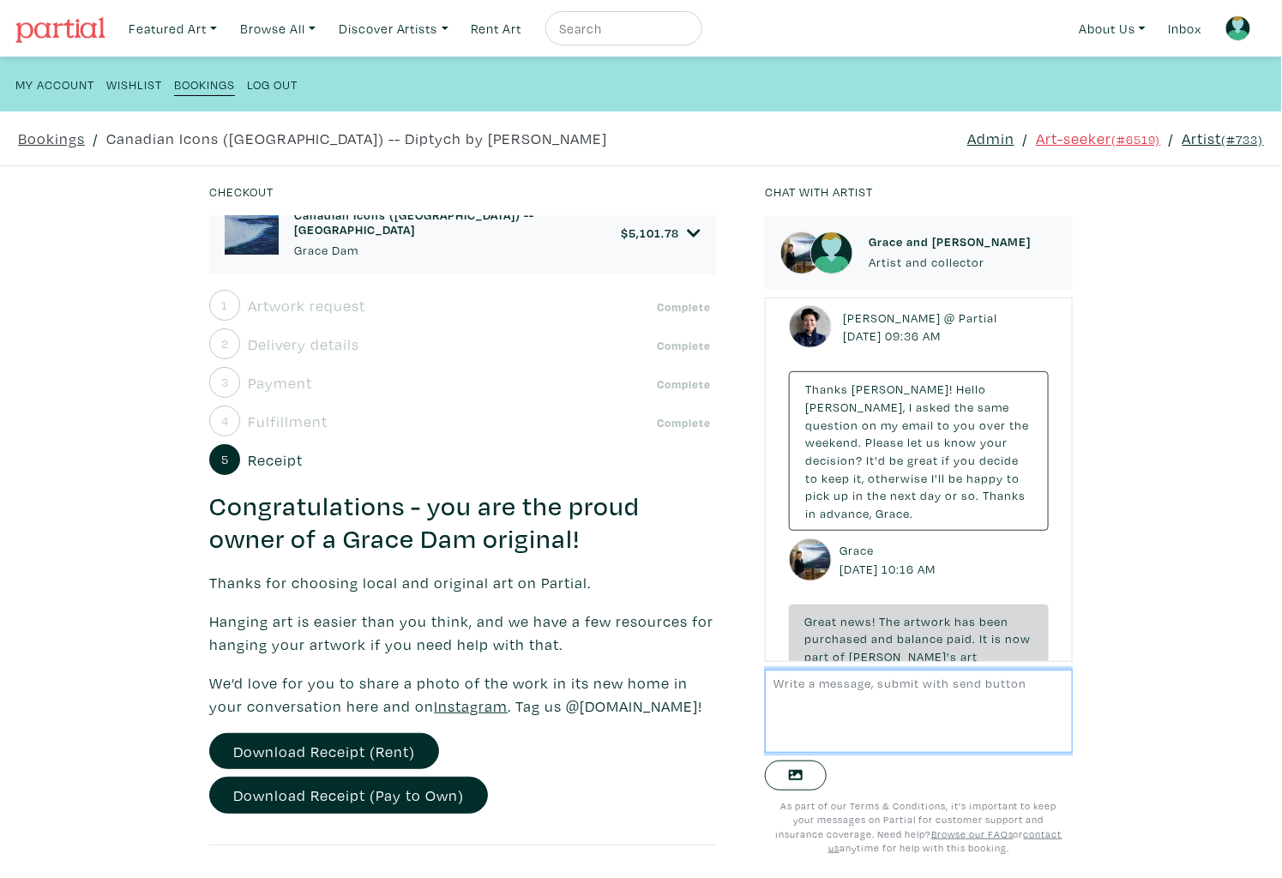
paste textarea "Hi [PERSON_NAME], Thanks for your follow-up, and I see now that that you were a…"
type textarea "Hi David, Thanks for your follow-up, and I see now that that you were able to p…"
click at [985, 141] on link "Admin" at bounding box center [990, 138] width 47 height 23
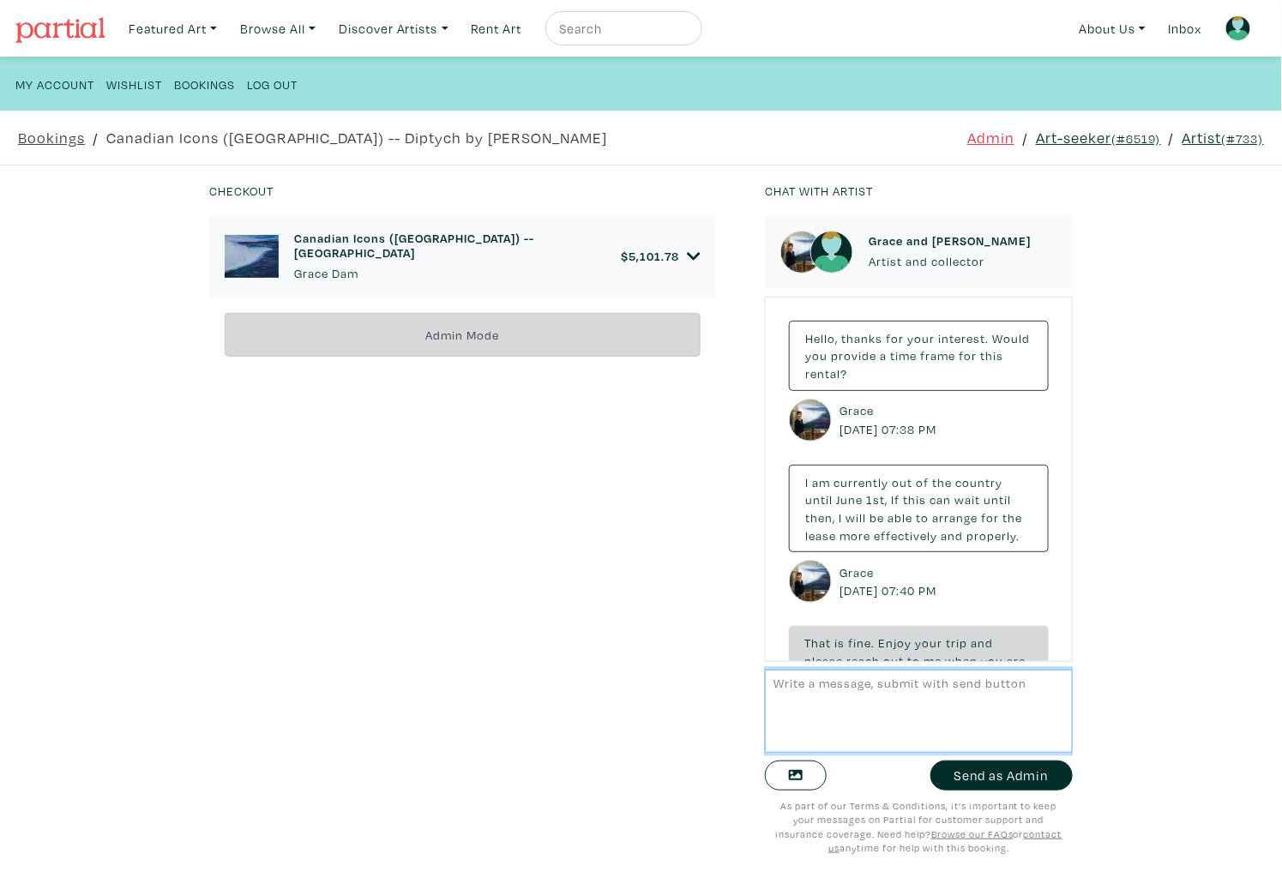
scroll to position [5239, 0]
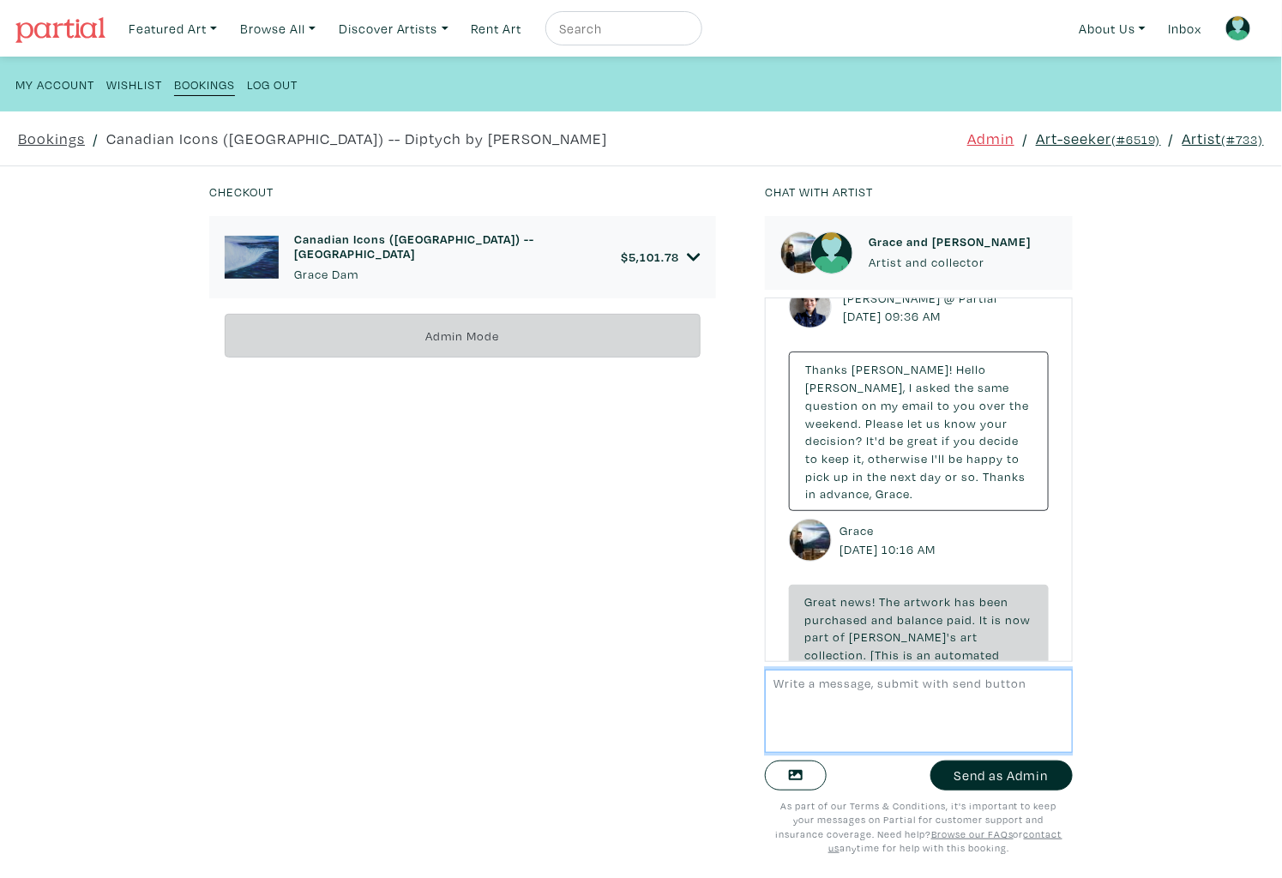
click at [831, 714] on textarea at bounding box center [919, 711] width 308 height 83
paste textarea "Hi [PERSON_NAME], Thanks for your follow-up, and I see now that that you were a…"
type textarea "Hi [PERSON_NAME], Thanks for your follow-up, and I see now that that you were a…"
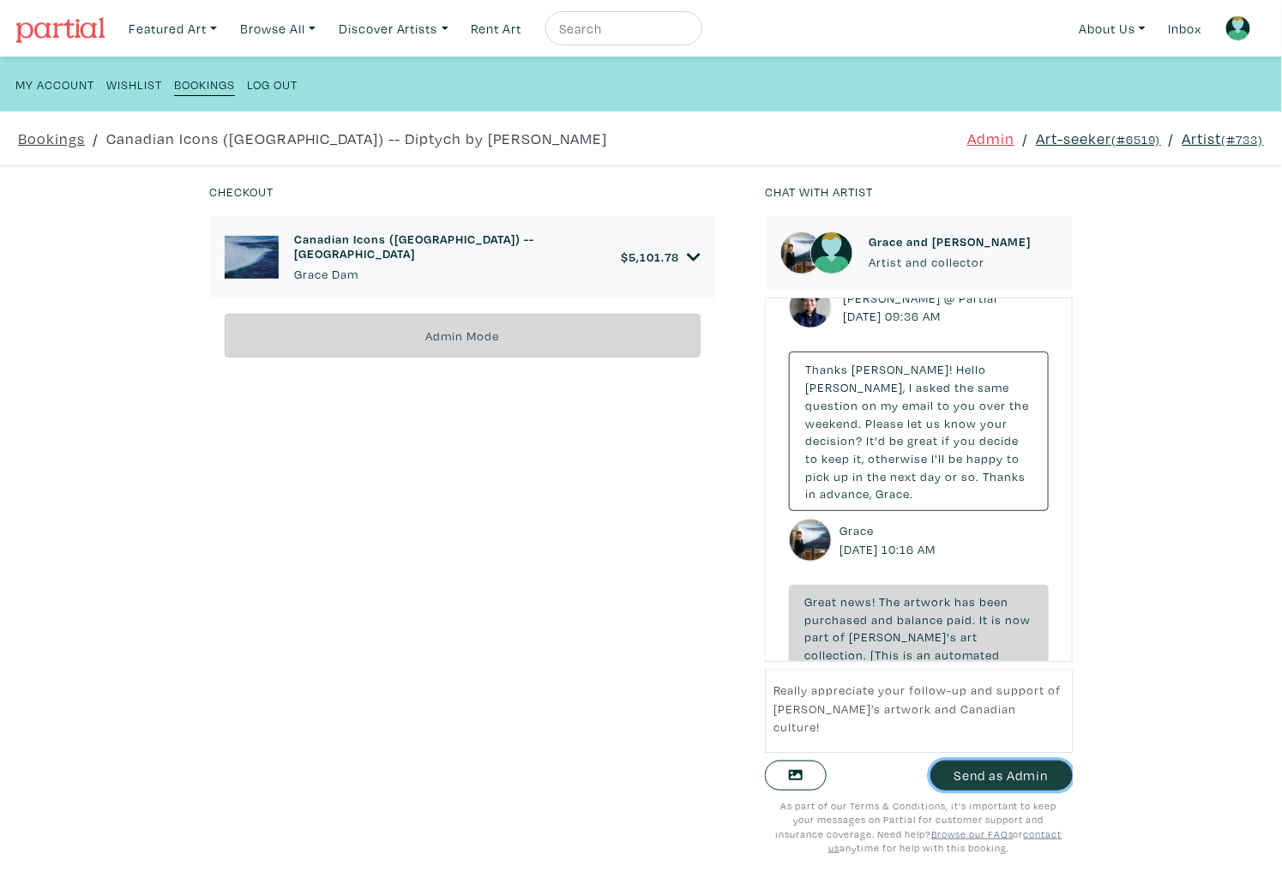
click at [990, 780] on button "Send as Admin" at bounding box center [1001, 776] width 142 height 30
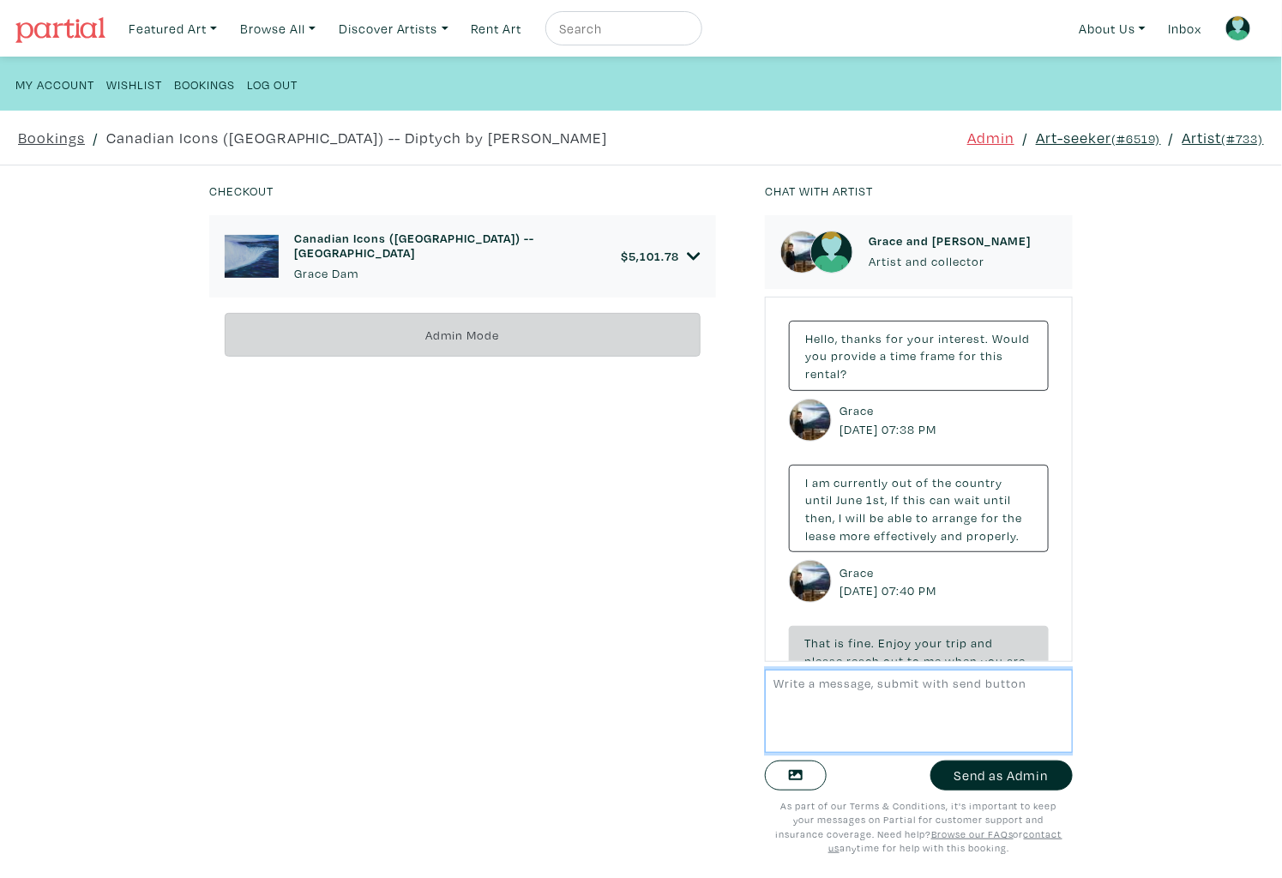
scroll to position [5541, 0]
